Goal: Task Accomplishment & Management: Complete application form

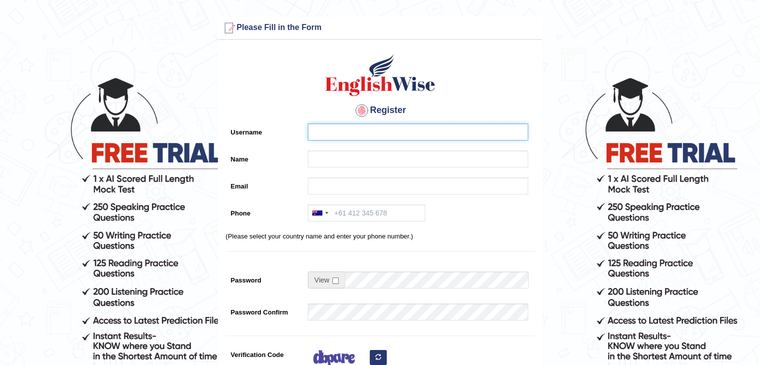
click at [395, 125] on input "Username" at bounding box center [418, 131] width 220 height 17
type input "ariambadoles"
type input "[PERSON_NAME]"
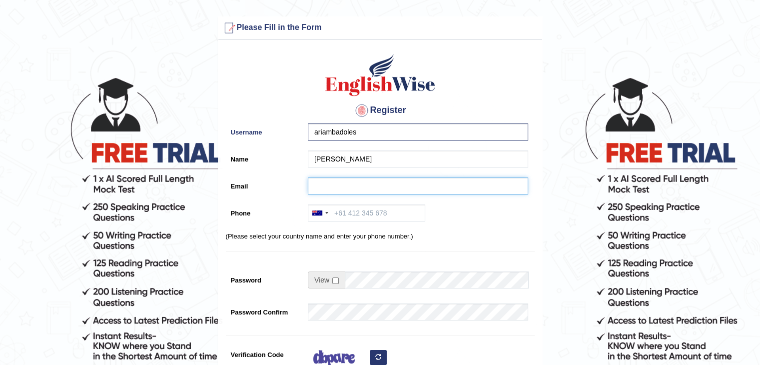
type input "ariambadoles@gmail.com"
type input "+61492124288"
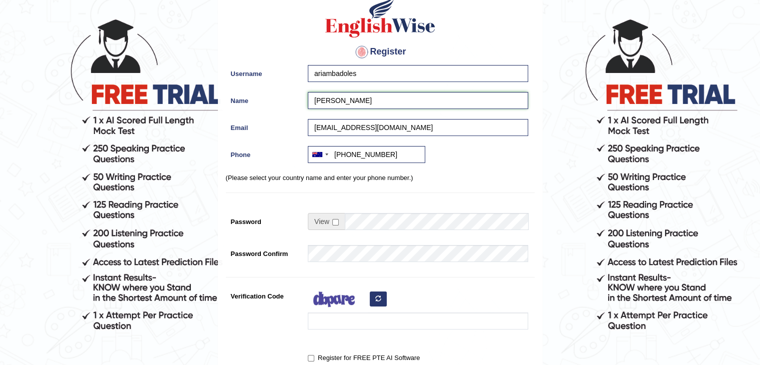
scroll to position [100, 0]
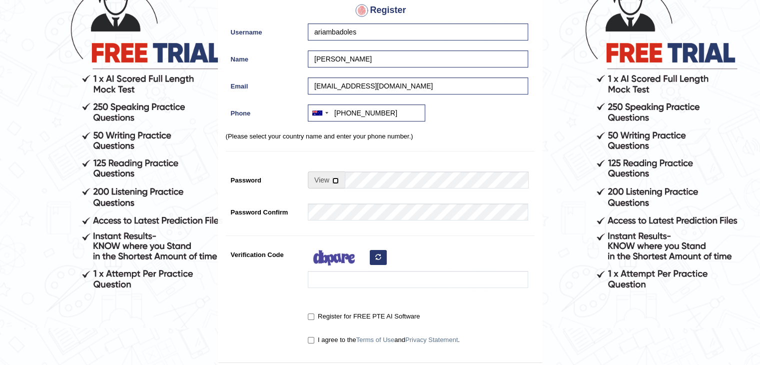
click at [332, 180] on input "checkbox" at bounding box center [335, 180] width 6 height 6
checkbox input "true"
click at [372, 187] on input "Password" at bounding box center [436, 179] width 183 height 17
type input "June151987$$"
click at [331, 273] on input "Verification Code" at bounding box center [418, 279] width 220 height 17
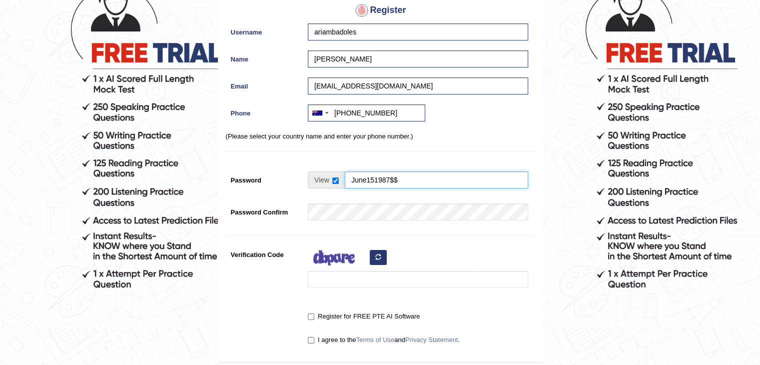
scroll to position [231, 0]
type input "dayiyar"
click at [313, 313] on input "Register for FREE PTE AI Software" at bounding box center [311, 316] width 6 height 6
checkbox input "true"
click at [313, 337] on input "I agree to the Terms of Use and Privacy Statement ." at bounding box center [311, 340] width 6 height 6
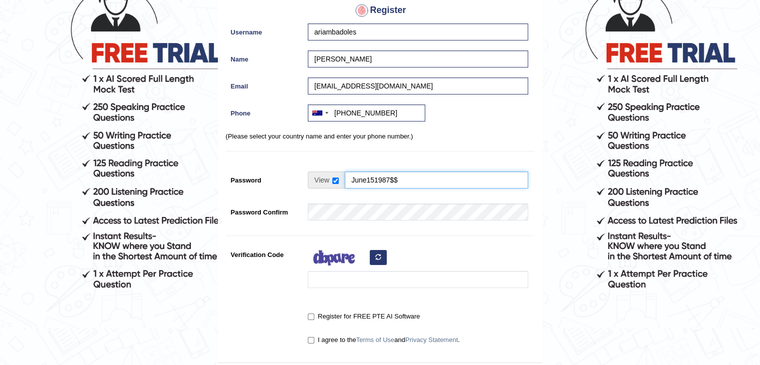
checkbox input "true"
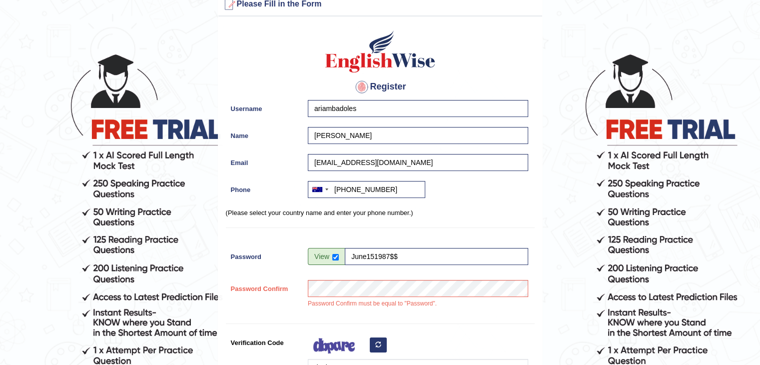
scroll to position [150, 0]
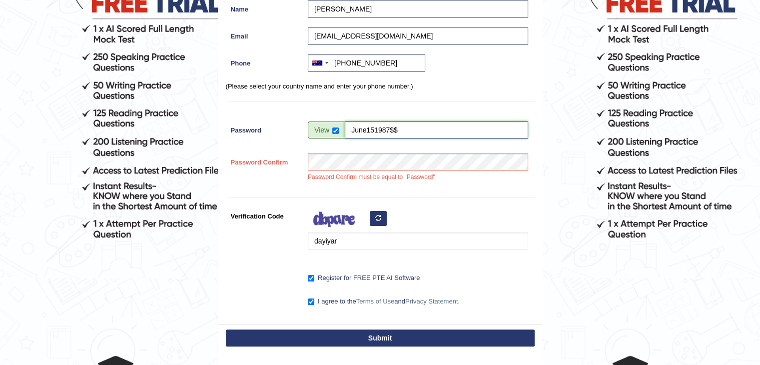
click at [423, 124] on input "June151987$$" at bounding box center [436, 129] width 183 height 17
click at [440, 189] on div "Register Username ariambadoles Name Maria Socorro Badoles Email ariambadoles@gm…" at bounding box center [380, 109] width 324 height 429
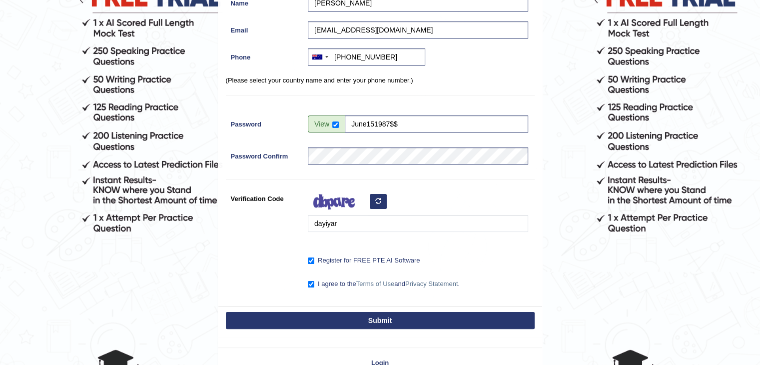
scroll to position [220, 0]
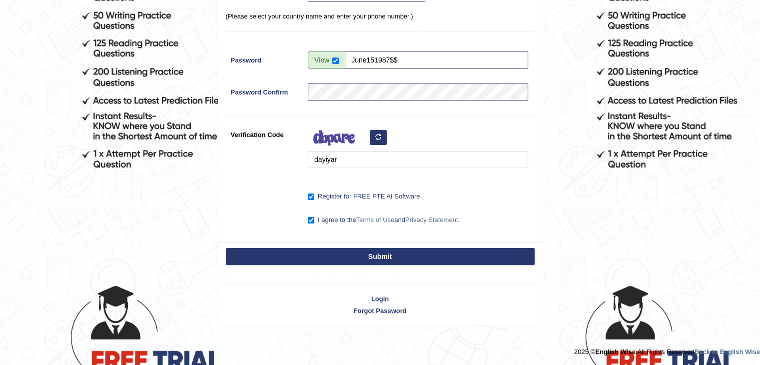
click at [445, 255] on button "Submit" at bounding box center [380, 256] width 309 height 17
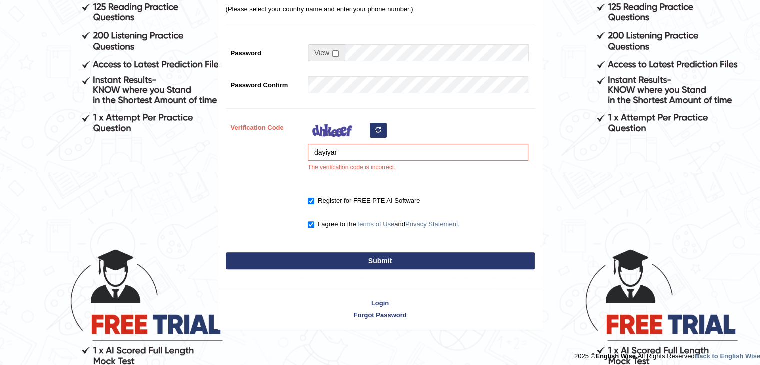
scroll to position [260, 0]
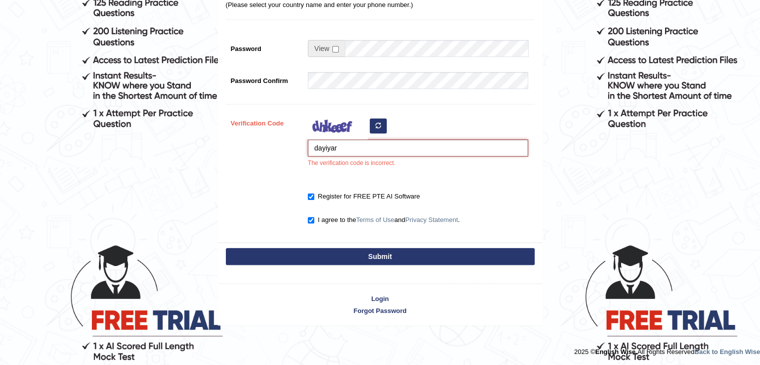
click at [346, 146] on input "dayiyar" at bounding box center [418, 147] width 220 height 17
type input "dayiyor"
click at [338, 259] on button "Submit" at bounding box center [380, 256] width 309 height 17
type input "+61492124288"
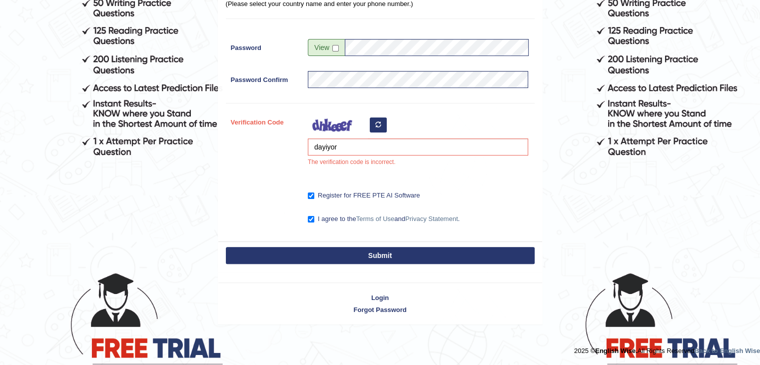
scroll to position [231, 0]
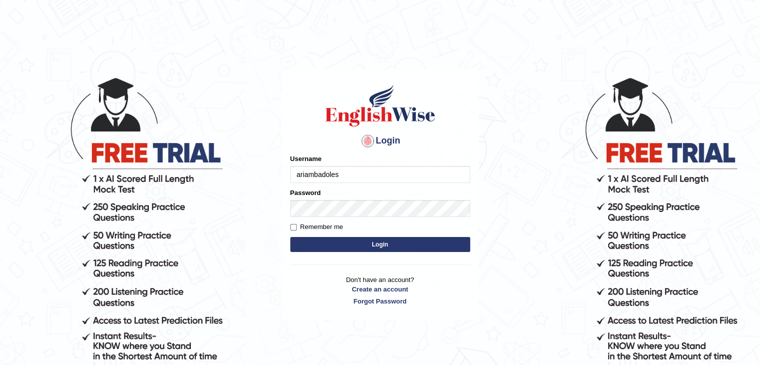
type input "ariambadoles"
click at [293, 224] on input "Remember me" at bounding box center [293, 227] width 6 height 6
checkbox input "true"
click at [305, 242] on button "Login" at bounding box center [380, 244] width 180 height 15
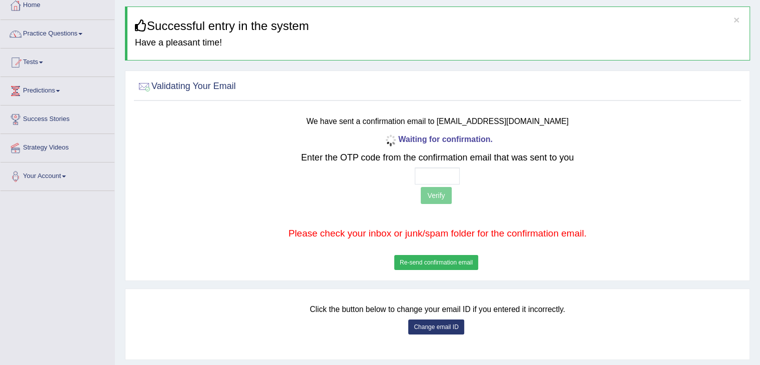
scroll to position [100, 0]
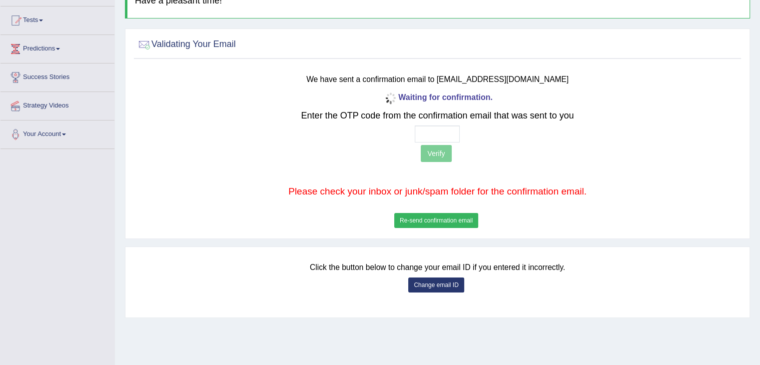
click at [447, 218] on button "Re-send confirmation email" at bounding box center [436, 220] width 84 height 15
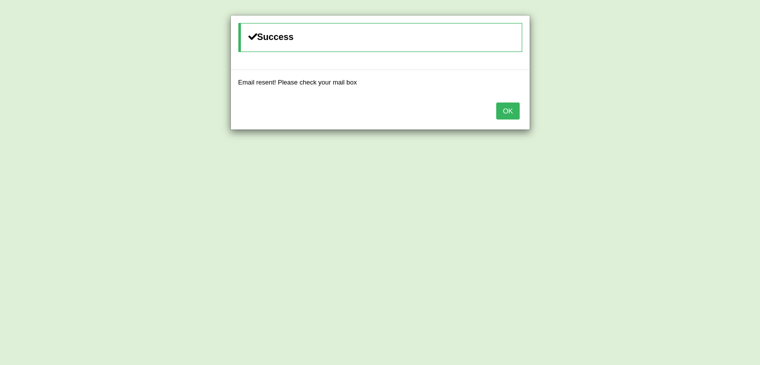
click at [512, 116] on button "OK" at bounding box center [507, 110] width 23 height 17
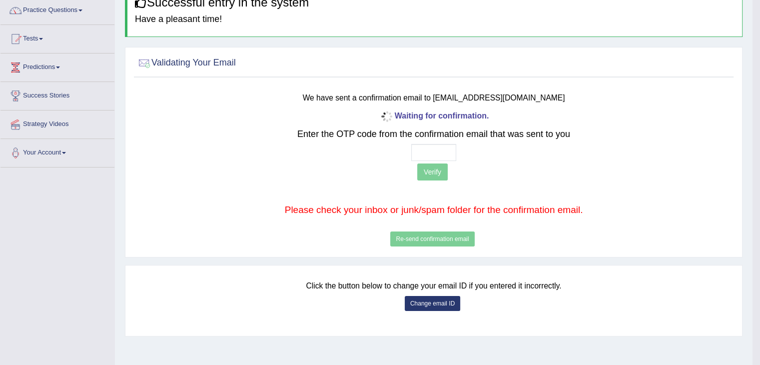
scroll to position [50, 0]
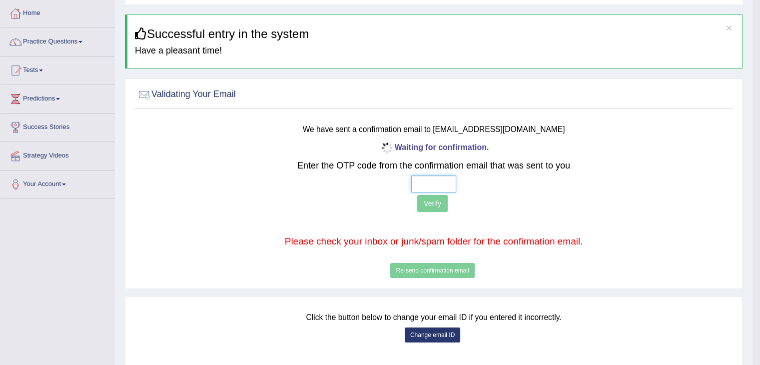
click at [424, 182] on input "text" at bounding box center [433, 183] width 45 height 17
type input "5 _ _ _"
type input "4 1 2 9"
click at [431, 200] on button "Verify" at bounding box center [432, 203] width 30 height 17
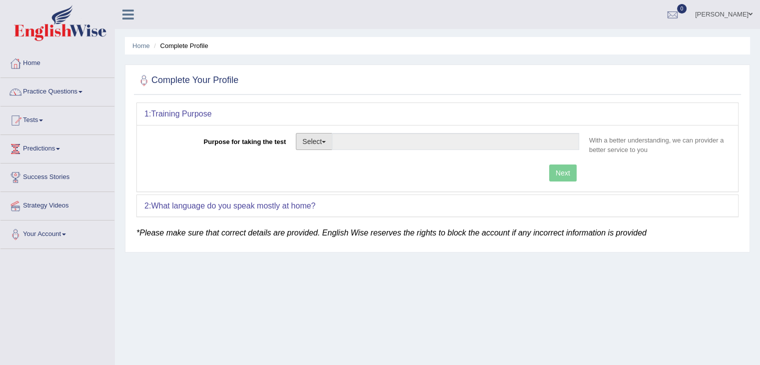
click at [326, 144] on button "Select" at bounding box center [314, 141] width 36 height 17
click at [323, 172] on link "Permanent Residency" at bounding box center [340, 175] width 89 height 13
type input "Permanent Residency"
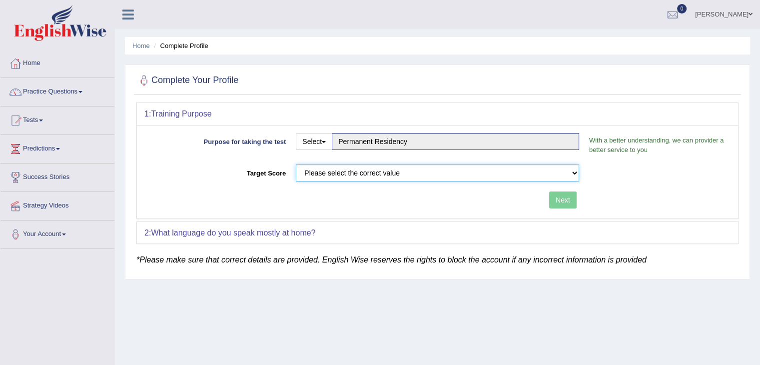
click at [558, 174] on select "Please select the correct value 50 (6 bands) 58 (6.5 bands) 65 (7 bands) 79 (8 …" at bounding box center [437, 172] width 283 height 17
select select "58"
click at [296, 164] on select "Please select the correct value 50 (6 bands) 58 (6.5 bands) 65 (7 bands) 79 (8 …" at bounding box center [437, 172] width 283 height 17
click at [568, 200] on button "Next" at bounding box center [562, 199] width 27 height 17
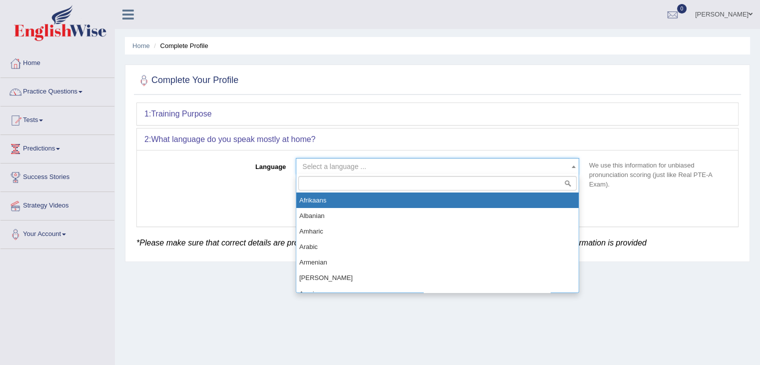
click at [575, 168] on span at bounding box center [574, 166] width 10 height 16
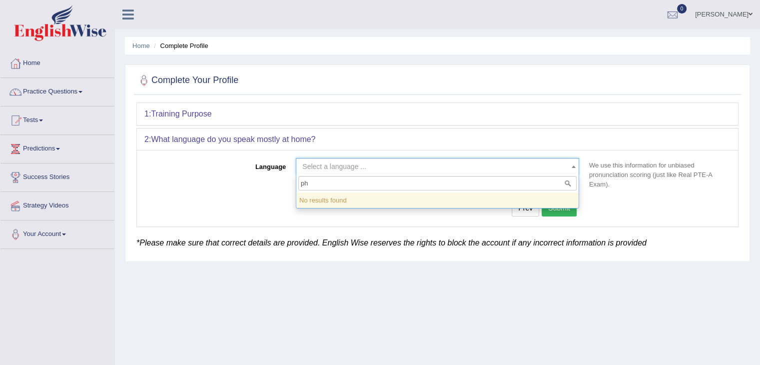
type input "p"
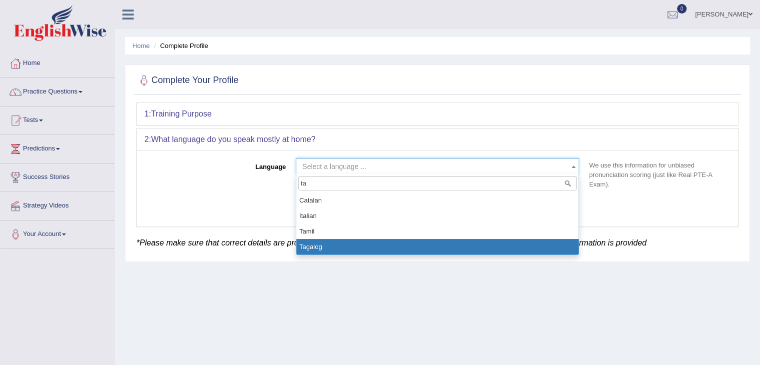
type input "ta"
select select "Tagalog"
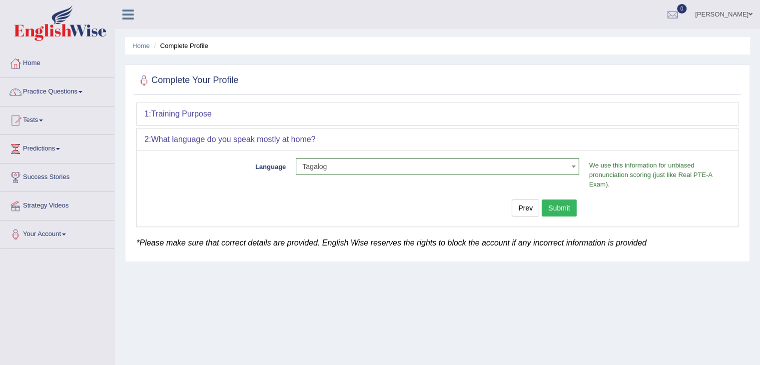
click at [571, 210] on button "Submit" at bounding box center [559, 207] width 35 height 17
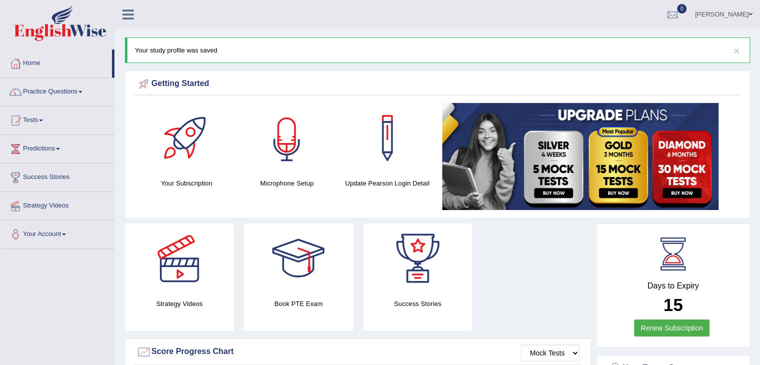
click at [273, 166] on div at bounding box center [287, 138] width 70 height 70
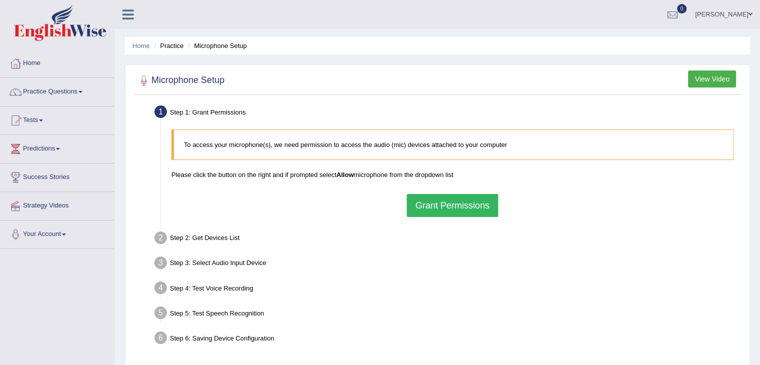
click at [431, 208] on button "Grant Permissions" at bounding box center [452, 205] width 91 height 23
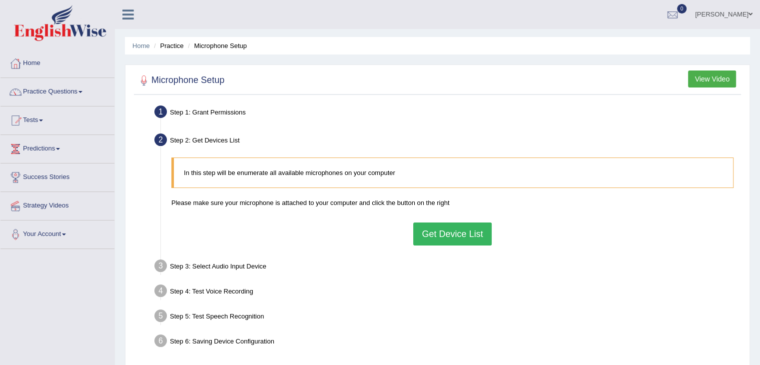
click at [442, 232] on button "Get Device List" at bounding box center [452, 233] width 78 height 23
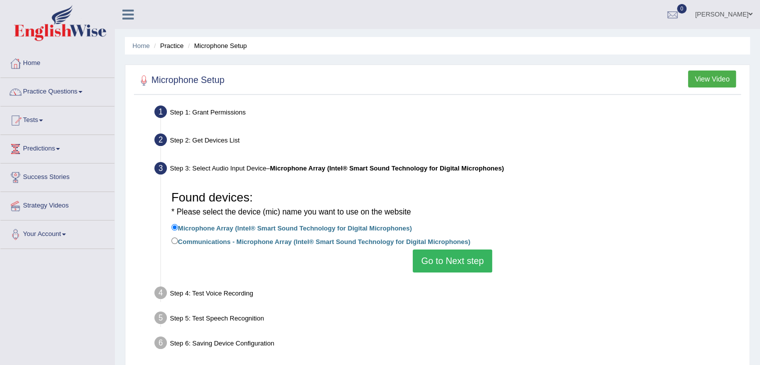
click at [440, 258] on button "Go to Next step" at bounding box center [452, 260] width 79 height 23
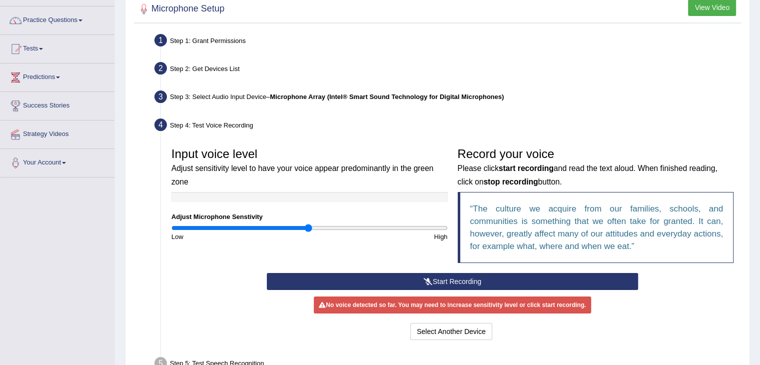
scroll to position [100, 0]
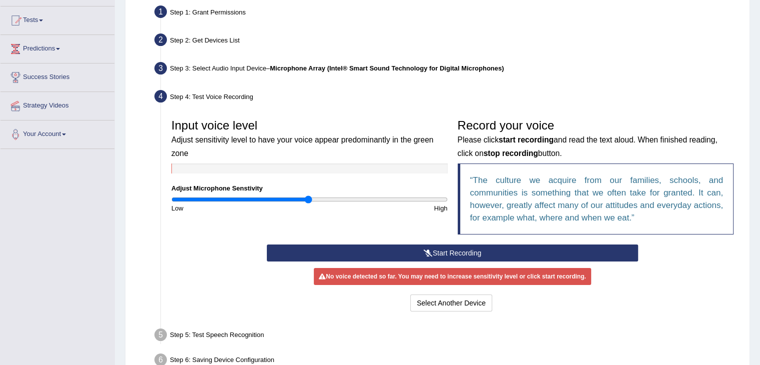
click at [450, 254] on button "Start Recording" at bounding box center [452, 252] width 371 height 17
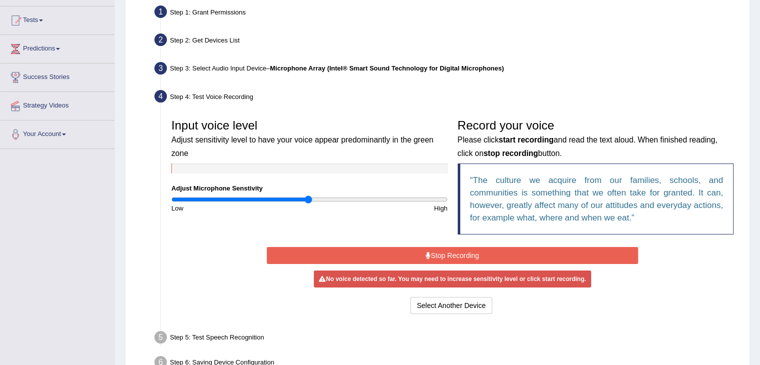
click at [450, 254] on div "Start Recording Stop Recording Note: Please listen to the recording till the en…" at bounding box center [452, 280] width 381 height 72
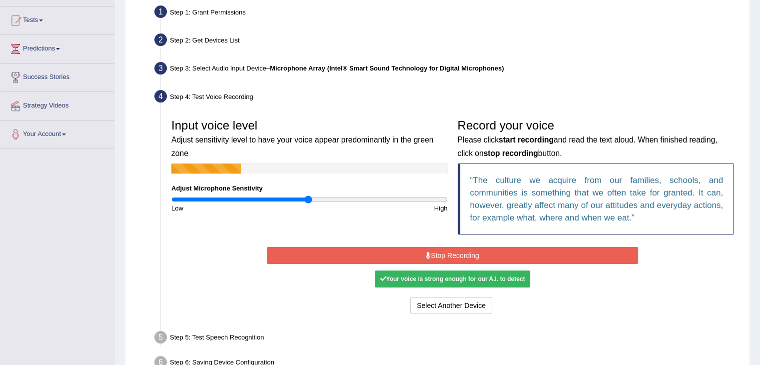
click at [485, 258] on button "Stop Recording" at bounding box center [452, 255] width 371 height 17
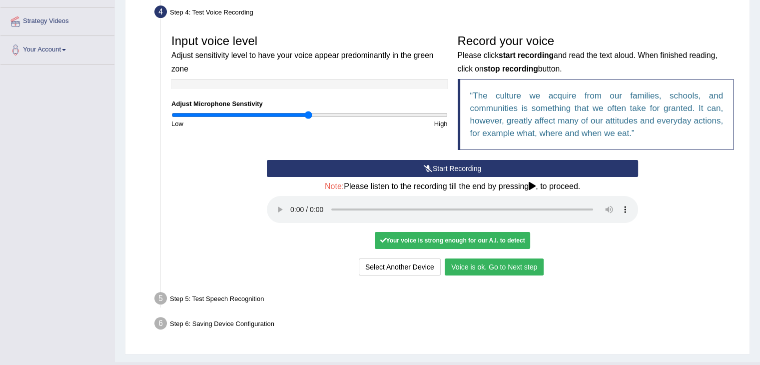
scroll to position [206, 0]
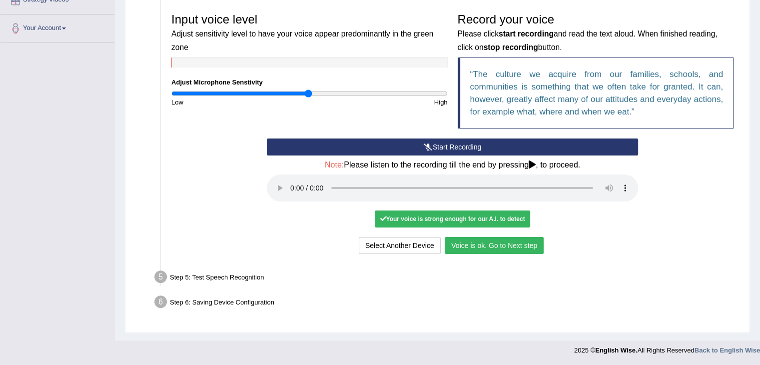
click at [500, 246] on button "Voice is ok. Go to Next step" at bounding box center [494, 245] width 99 height 17
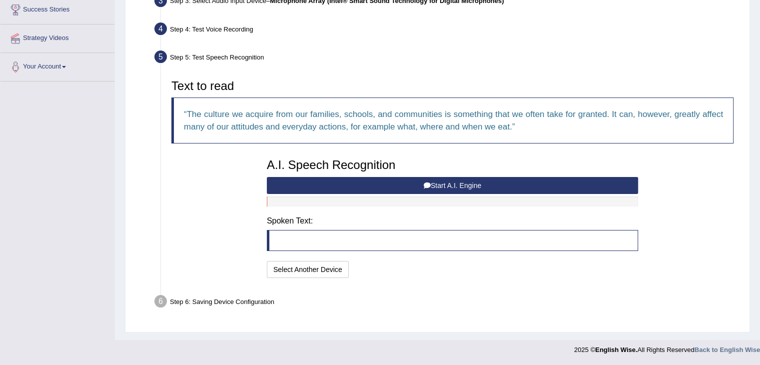
scroll to position [166, 0]
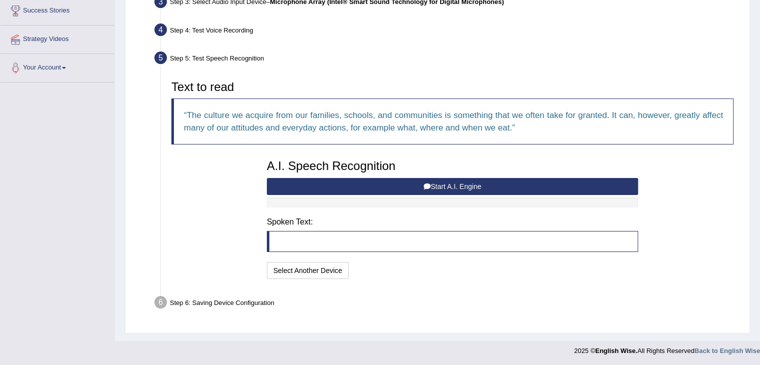
click at [388, 241] on blockquote at bounding box center [452, 241] width 371 height 21
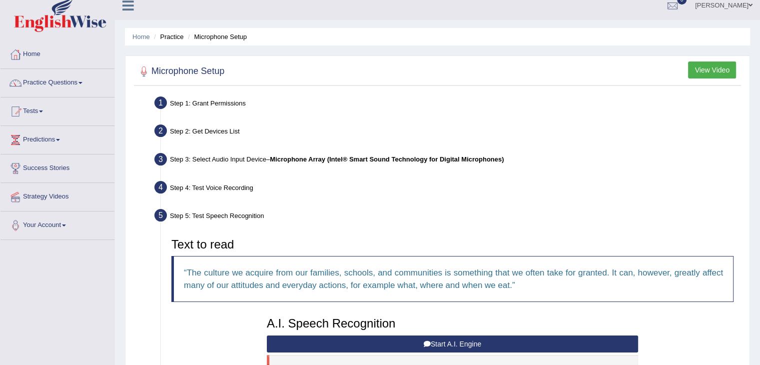
scroll to position [0, 0]
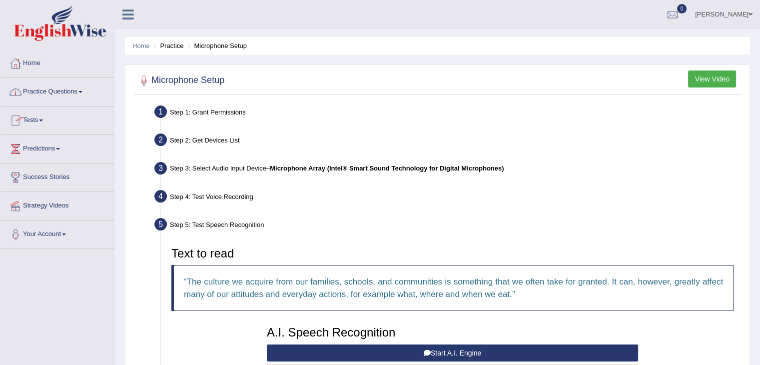
click at [86, 94] on link "Practice Questions" at bounding box center [57, 90] width 114 height 25
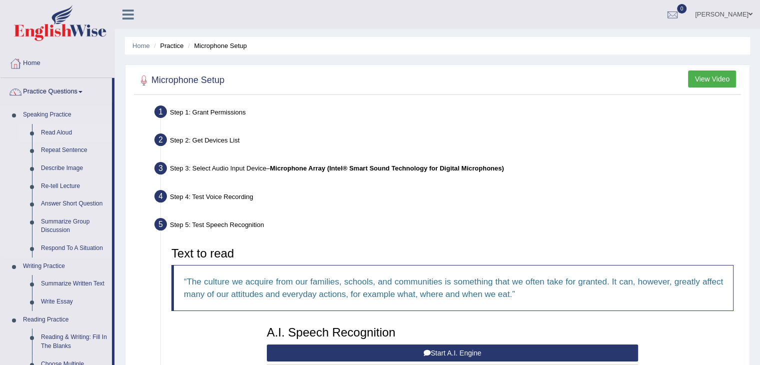
click at [61, 131] on link "Read Aloud" at bounding box center [73, 133] width 75 height 18
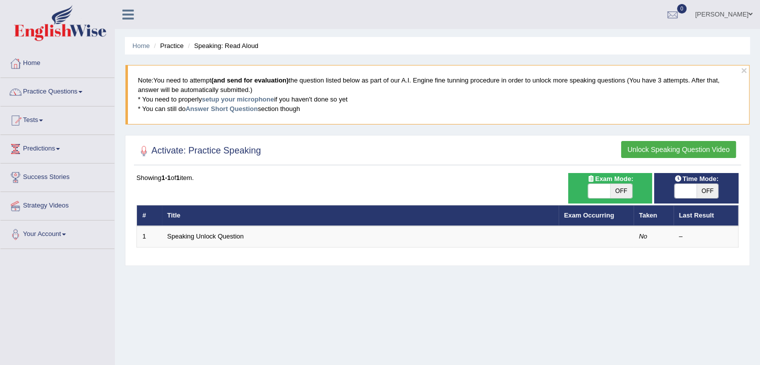
click at [686, 152] on button "Unlock Speaking Question Video" at bounding box center [678, 149] width 115 height 17
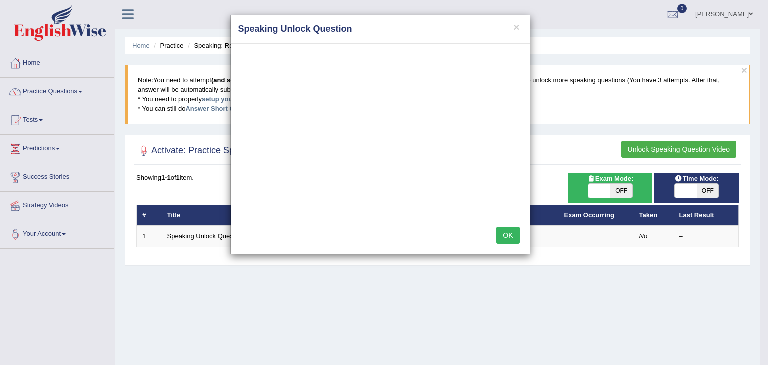
click at [514, 237] on button "OK" at bounding box center [507, 235] width 23 height 17
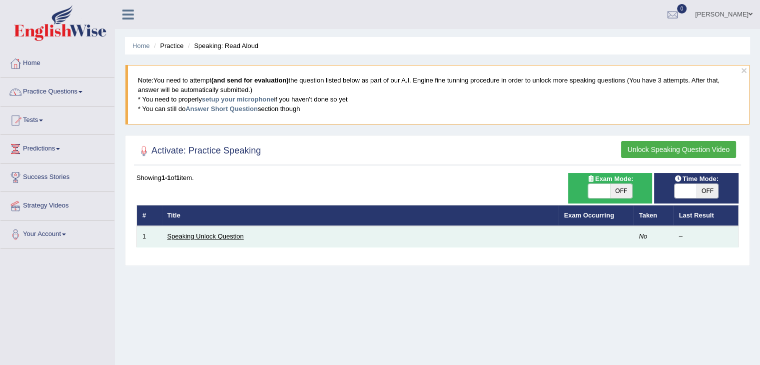
click at [214, 233] on link "Speaking Unlock Question" at bounding box center [205, 235] width 76 height 7
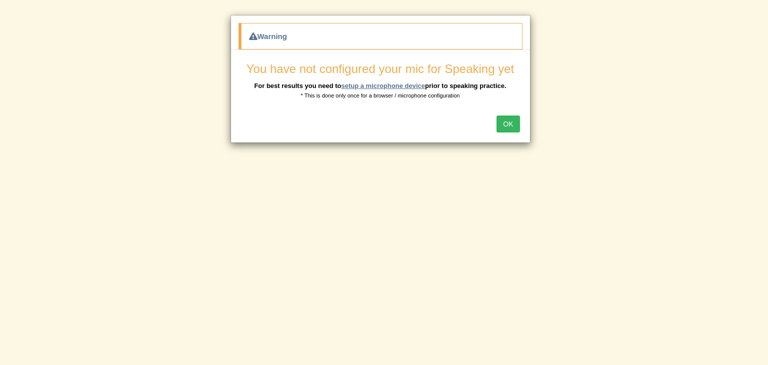
click at [370, 84] on link "setup a microphone device" at bounding box center [383, 85] width 84 height 7
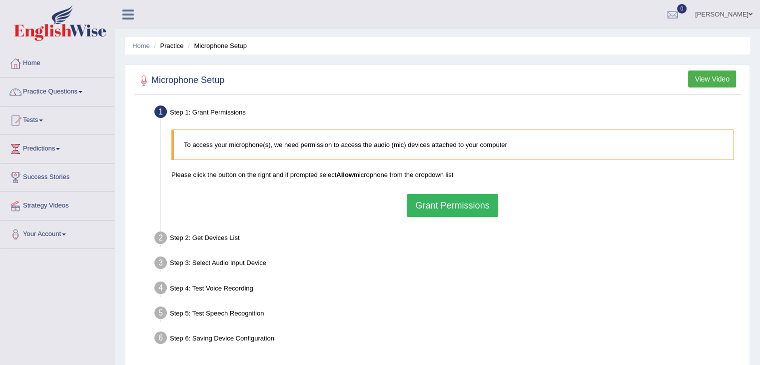
click at [442, 208] on button "Grant Permissions" at bounding box center [452, 205] width 91 height 23
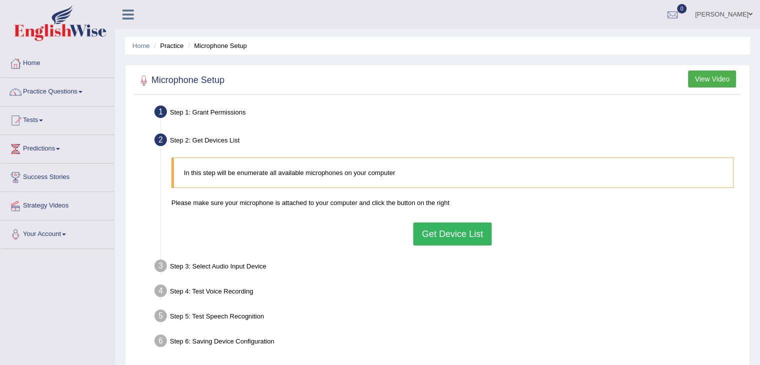
click at [468, 239] on button "Get Device List" at bounding box center [452, 233] width 78 height 23
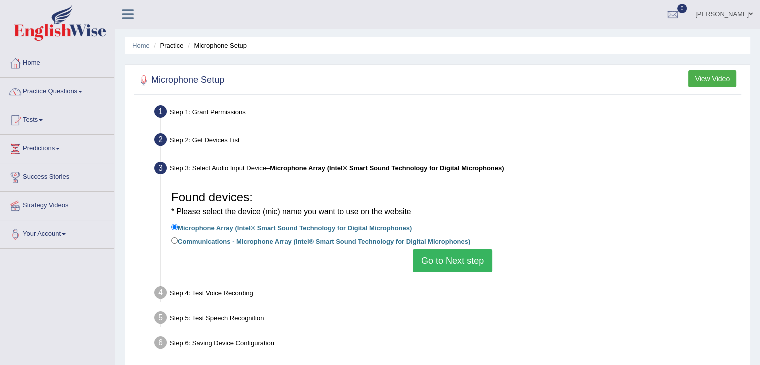
click at [463, 259] on button "Go to Next step" at bounding box center [452, 260] width 79 height 23
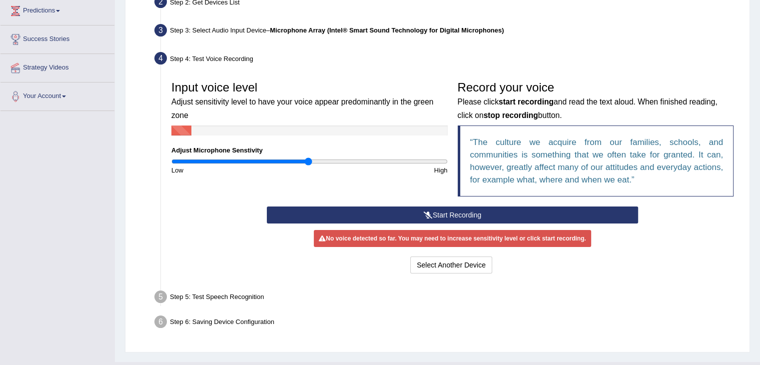
scroll to position [150, 0]
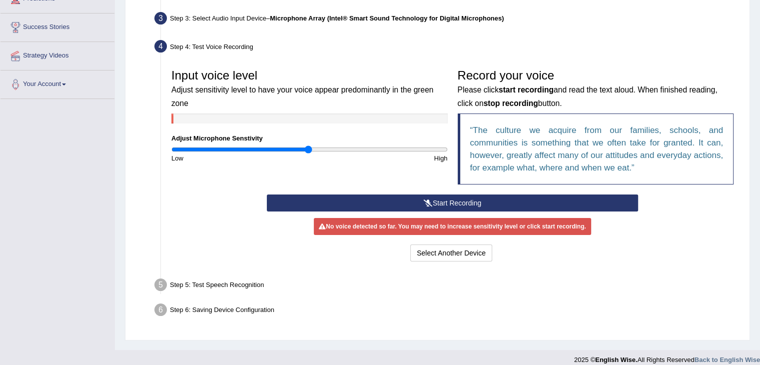
click at [427, 229] on div "No voice detected so far. You may need to increase sensitivity level or click s…" at bounding box center [452, 226] width 277 height 17
click at [446, 197] on button "Start Recording" at bounding box center [452, 202] width 371 height 17
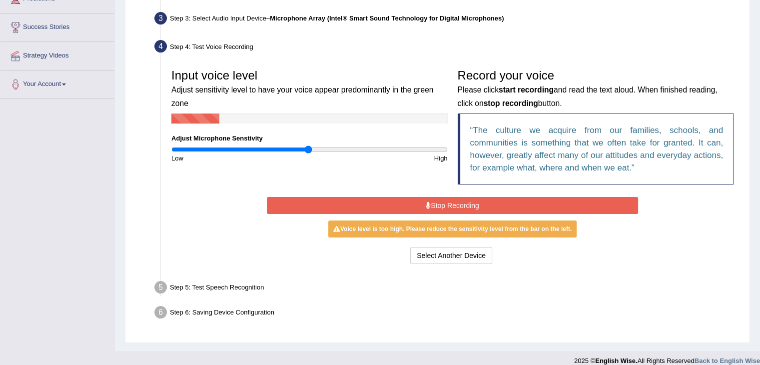
click at [438, 206] on button "Stop Recording" at bounding box center [452, 205] width 371 height 17
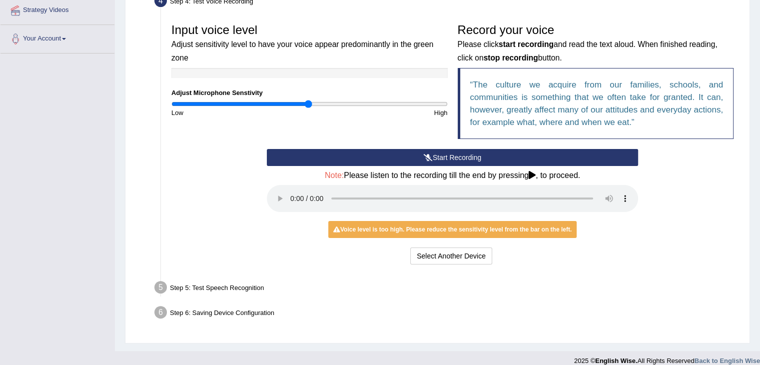
scroll to position [206, 0]
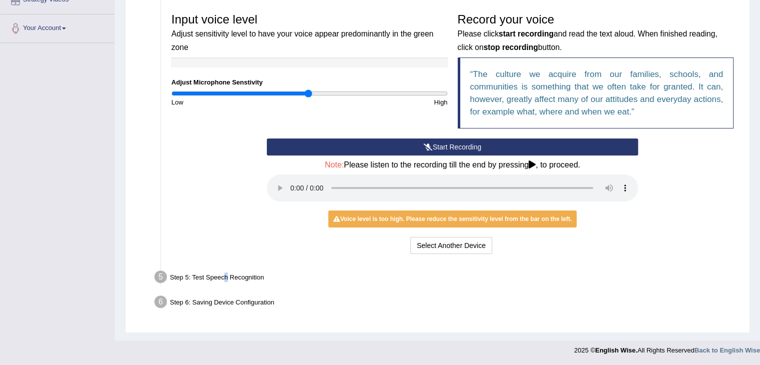
click at [226, 276] on div "Step 5: Test Speech Recognition" at bounding box center [447, 278] width 595 height 22
drag, startPoint x: 482, startPoint y: 244, endPoint x: 638, endPoint y: 253, distance: 156.2
click at [638, 253] on div "Select Another Device Voice is ok. Go to Next step" at bounding box center [452, 246] width 371 height 19
click at [172, 276] on div "Step 5: Test Speech Recognition" at bounding box center [447, 278] width 595 height 22
click at [248, 278] on div "Step 5: Test Speech Recognition" at bounding box center [447, 278] width 595 height 22
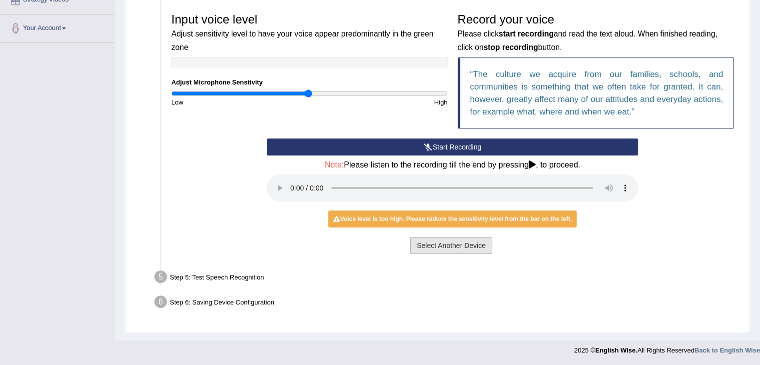
click at [482, 248] on button "Select Another Device" at bounding box center [451, 245] width 82 height 17
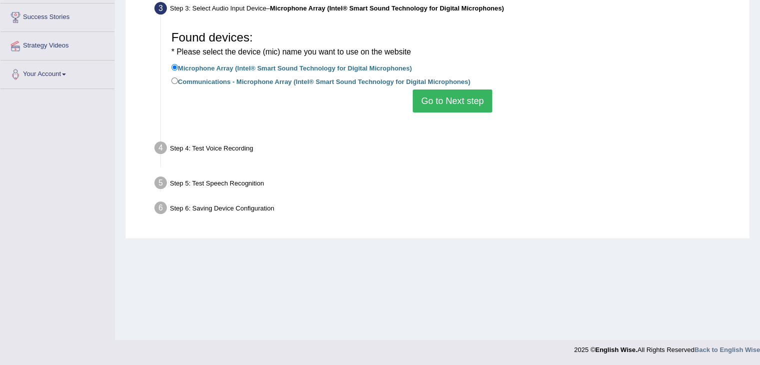
scroll to position [160, 0]
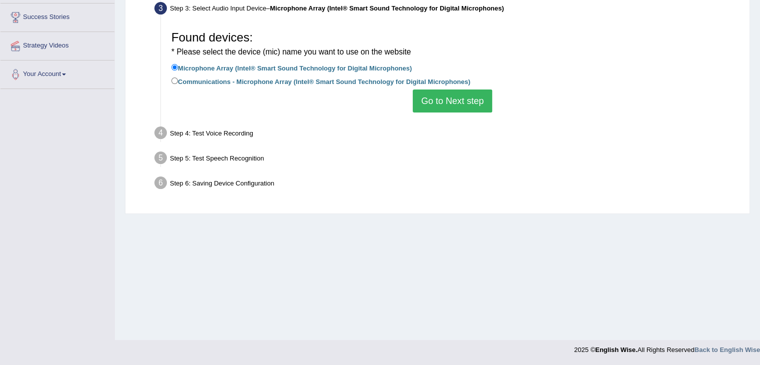
click at [460, 110] on button "Go to Next step" at bounding box center [452, 100] width 79 height 23
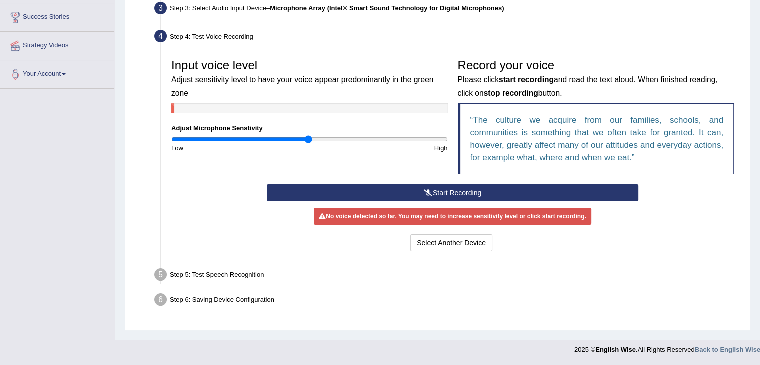
click at [254, 271] on div "Step 5: Test Speech Recognition" at bounding box center [447, 276] width 595 height 22
click at [156, 273] on li "Step 5: Test Speech Recognition Text to read The culture we acquire from our fa…" at bounding box center [447, 276] width 582 height 22
click at [170, 298] on div "Step 6: Saving Device Configuration" at bounding box center [447, 301] width 595 height 22
click at [478, 248] on button "Select Another Device" at bounding box center [451, 242] width 82 height 17
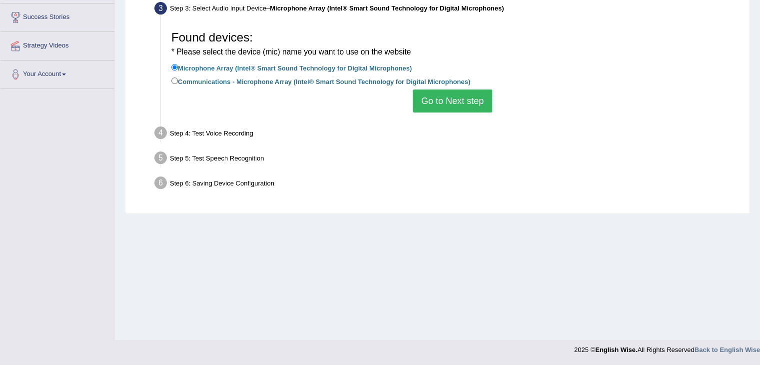
click at [469, 108] on button "Go to Next step" at bounding box center [452, 100] width 79 height 23
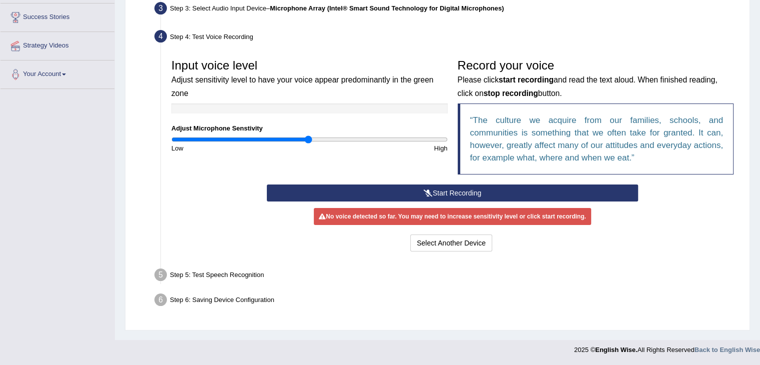
click at [456, 216] on div "No voice detected so far. You may need to increase sensitivity level or click s…" at bounding box center [452, 216] width 277 height 17
click at [441, 213] on div "No voice detected so far. You may need to increase sensitivity level or click s…" at bounding box center [452, 216] width 277 height 17
click at [440, 242] on button "Select Another Device" at bounding box center [451, 242] width 82 height 17
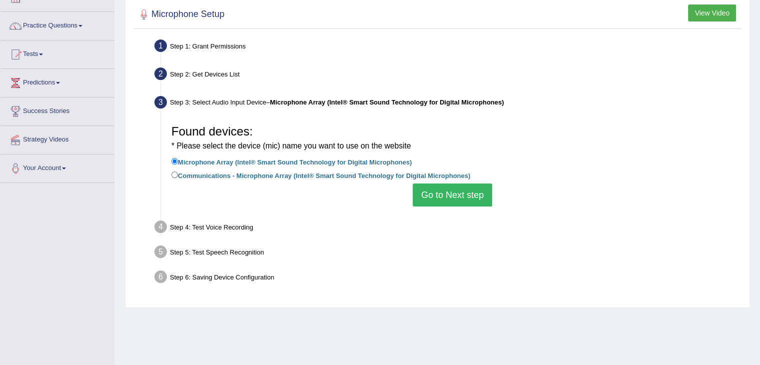
scroll to position [10, 0]
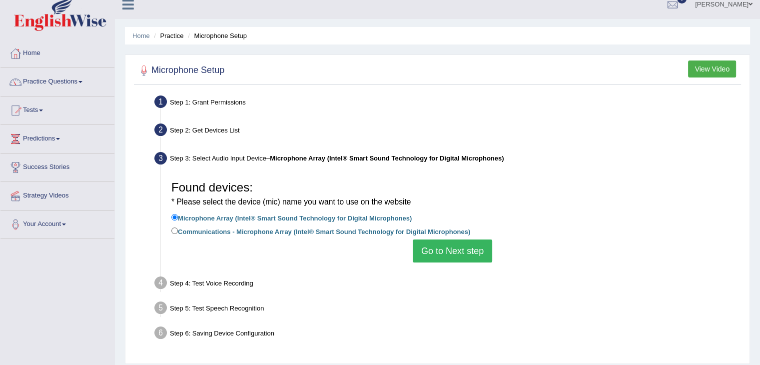
click at [344, 232] on label "Communications - Microphone Array (Intel® Smart Sound Technology for Digital Mi…" at bounding box center [320, 230] width 299 height 11
click at [178, 232] on input "Communications - Microphone Array (Intel® Smart Sound Technology for Digital Mi…" at bounding box center [174, 230] width 6 height 6
radio input "true"
click at [460, 250] on button "Go to Next step" at bounding box center [452, 250] width 79 height 23
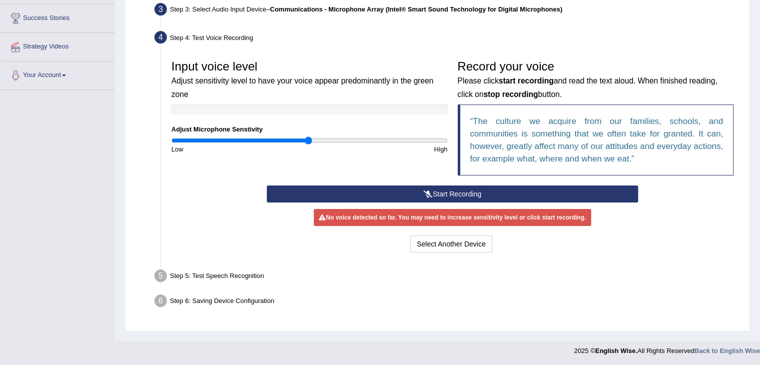
scroll to position [160, 0]
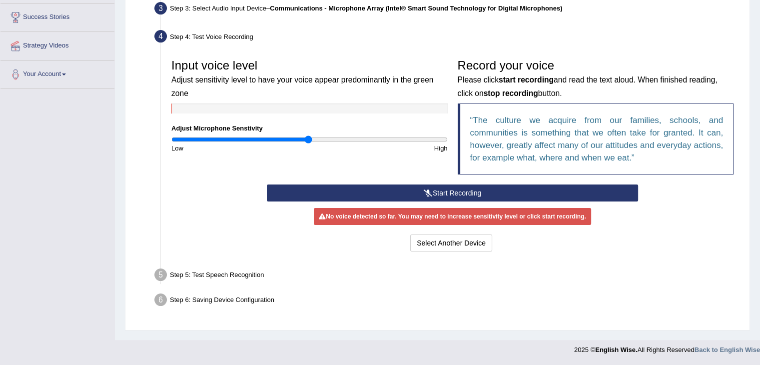
click at [468, 189] on button "Start Recording" at bounding box center [452, 192] width 371 height 17
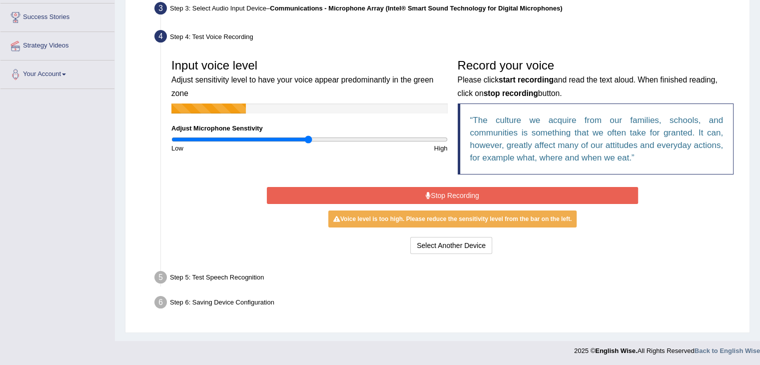
click at [465, 192] on button "Stop Recording" at bounding box center [452, 195] width 371 height 17
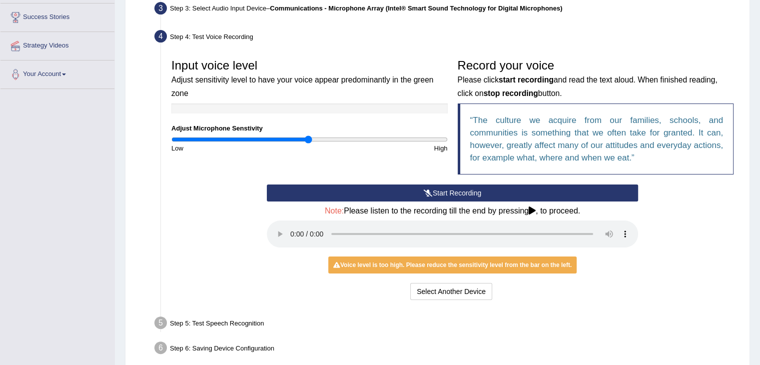
click at [532, 210] on icon at bounding box center [532, 210] width 7 height 8
click at [472, 292] on button "Select Another Device" at bounding box center [451, 291] width 82 height 17
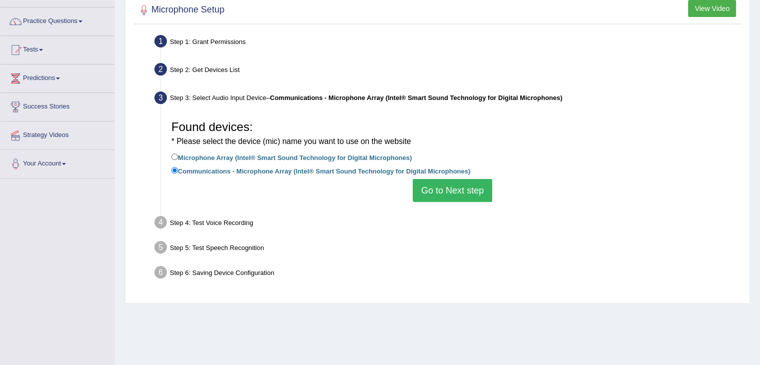
scroll to position [60, 0]
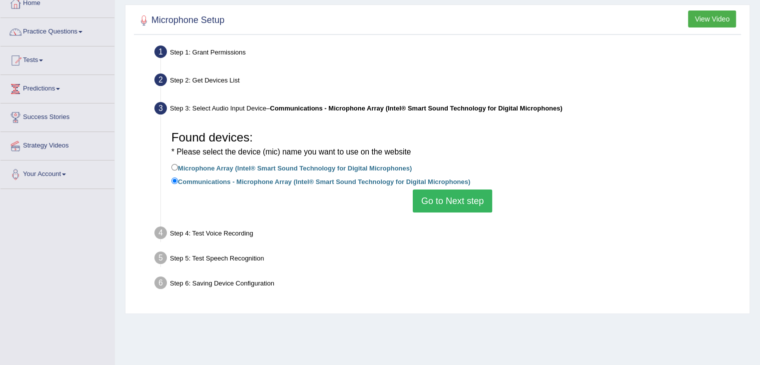
click at [363, 168] on label "Microphone Array (Intel® Smart Sound Technology for Digital Microphones)" at bounding box center [291, 167] width 240 height 11
click at [178, 168] on input "Microphone Array (Intel® Smart Sound Technology for Digital Microphones)" at bounding box center [174, 167] width 6 height 6
radio input "true"
click at [460, 192] on button "Go to Next step" at bounding box center [452, 200] width 79 height 23
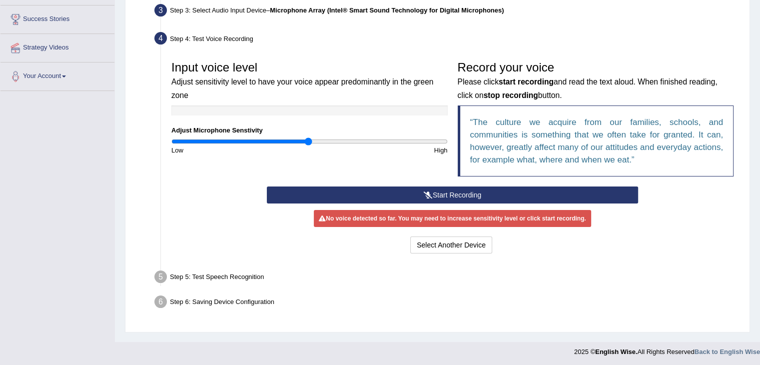
scroll to position [160, 0]
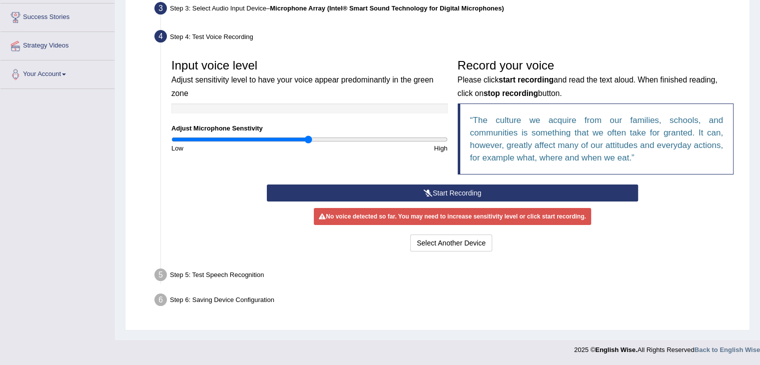
click at [467, 189] on button "Start Recording" at bounding box center [452, 192] width 371 height 17
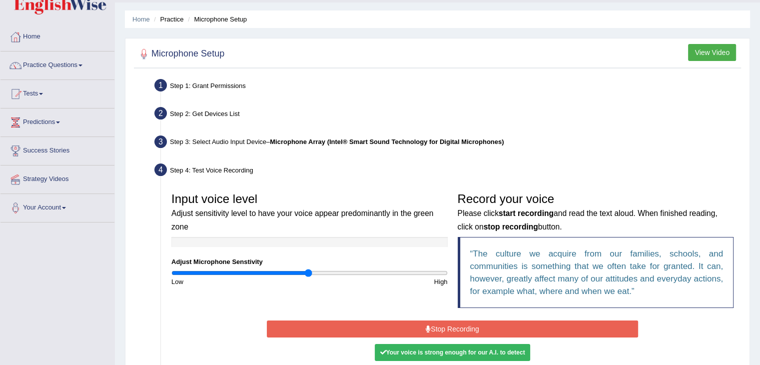
scroll to position [0, 0]
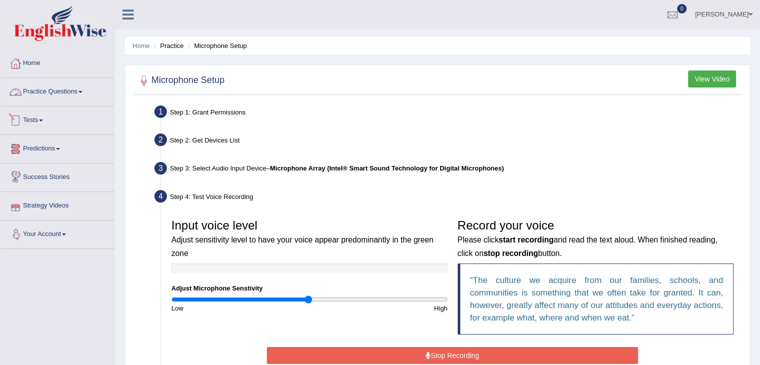
click at [66, 96] on link "Practice Questions" at bounding box center [57, 90] width 114 height 25
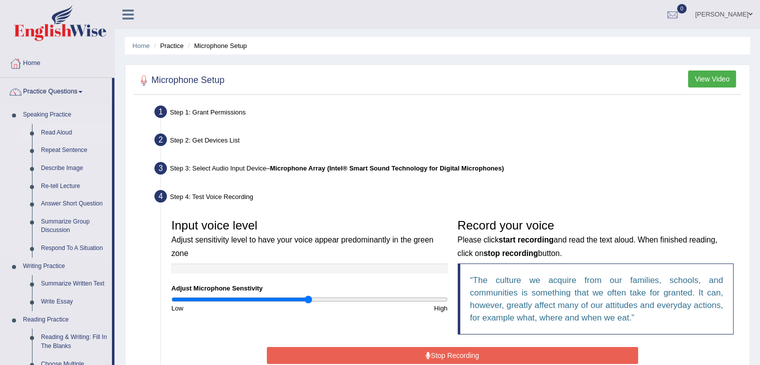
click at [58, 129] on link "Read Aloud" at bounding box center [73, 133] width 75 height 18
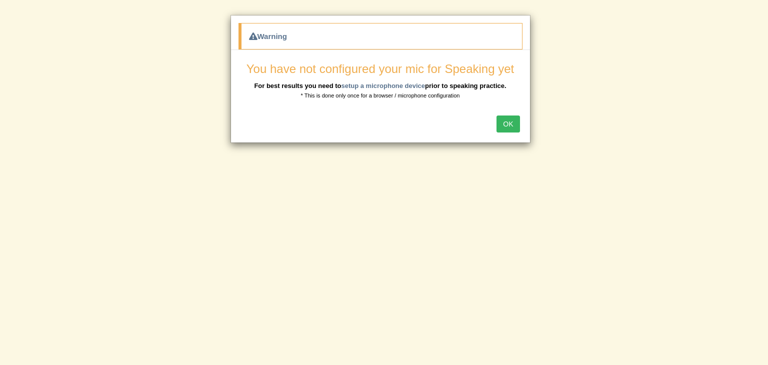
click at [508, 119] on button "OK" at bounding box center [507, 123] width 23 height 17
